Goal: Task Accomplishment & Management: Manage account settings

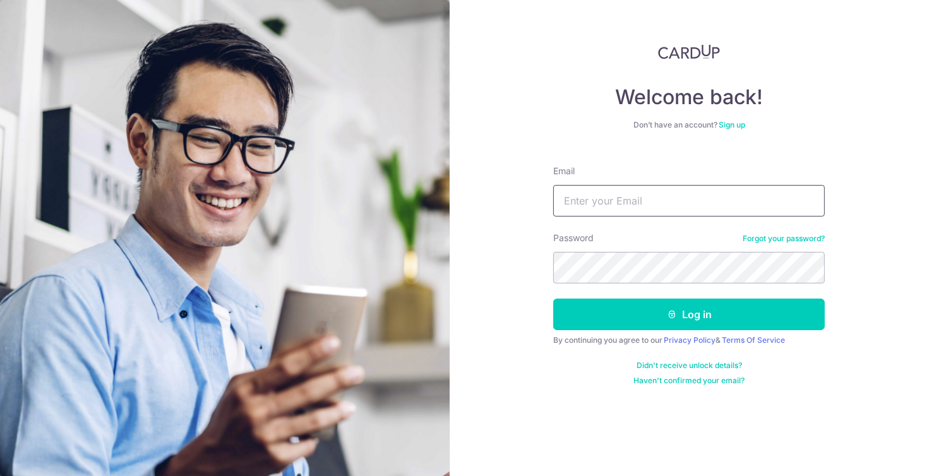
click at [667, 211] on input "Email" at bounding box center [689, 201] width 272 height 32
type input "[EMAIL_ADDRESS][DOMAIN_NAME]"
click at [553, 299] on button "Log in" at bounding box center [689, 315] width 272 height 32
